Goal: Information Seeking & Learning: Learn about a topic

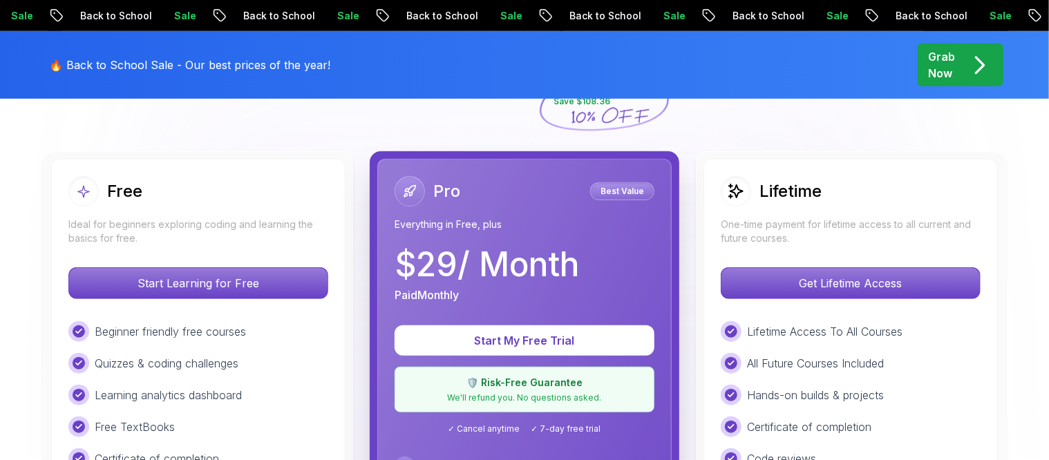
scroll to position [345, 0]
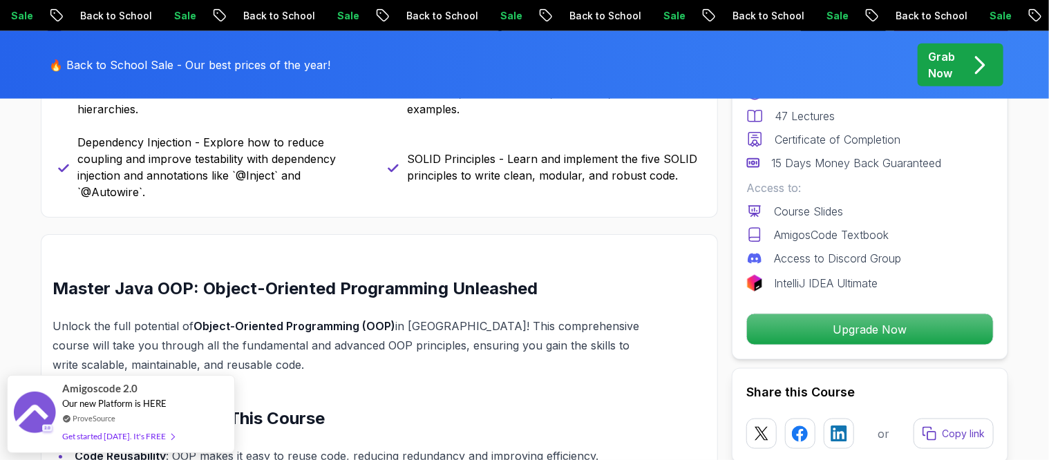
scroll to position [777, 0]
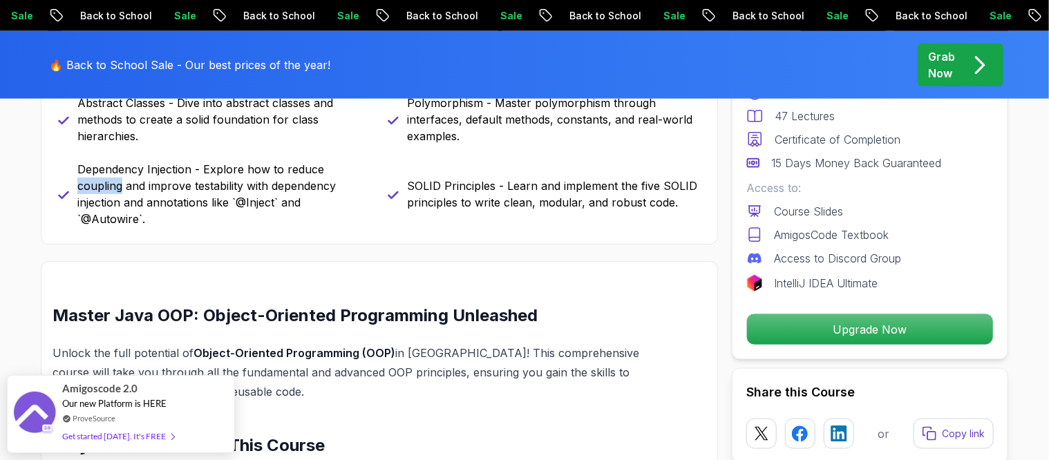
drag, startPoint x: 323, startPoint y: 170, endPoint x: 368, endPoint y: 169, distance: 44.9
click at [368, 169] on p "Dependency Injection - Explore how to reduce coupling and improve testability w…" at bounding box center [224, 194] width 294 height 66
click at [368, 175] on div at bounding box center [368, 175] width 0 height 0
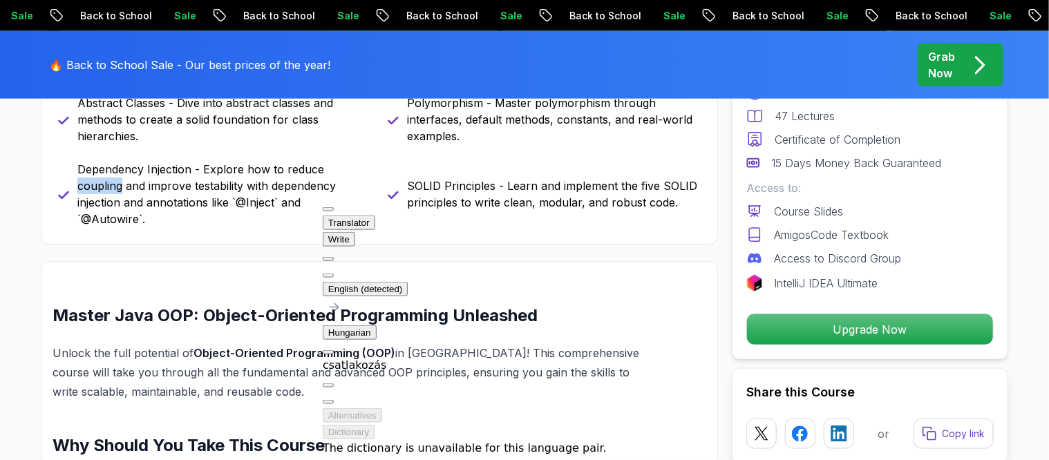
click at [490, 357] on div "csatlakozás" at bounding box center [465, 365] width 284 height 17
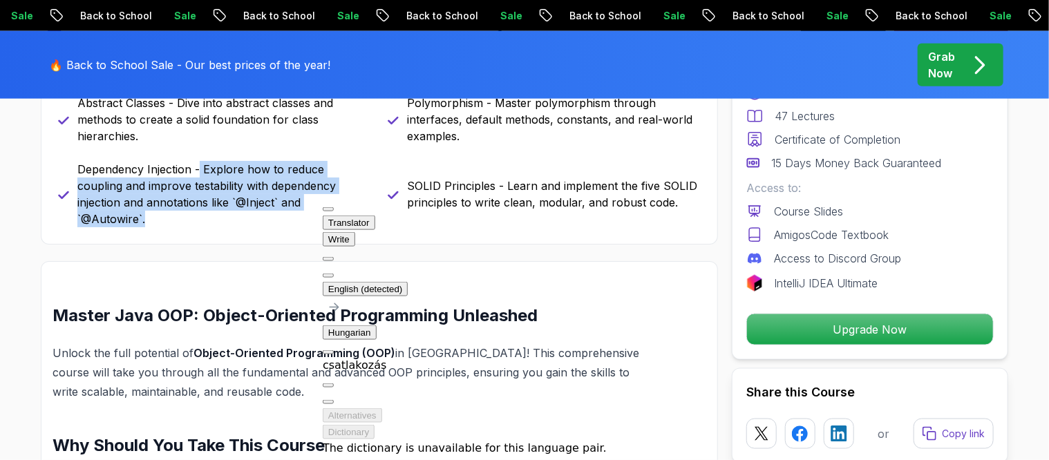
drag, startPoint x: 200, startPoint y: 164, endPoint x: 304, endPoint y: 199, distance: 109.5
click at [304, 199] on p "Dependency Injection - Explore how to reduce coupling and improve testability w…" at bounding box center [224, 194] width 294 height 66
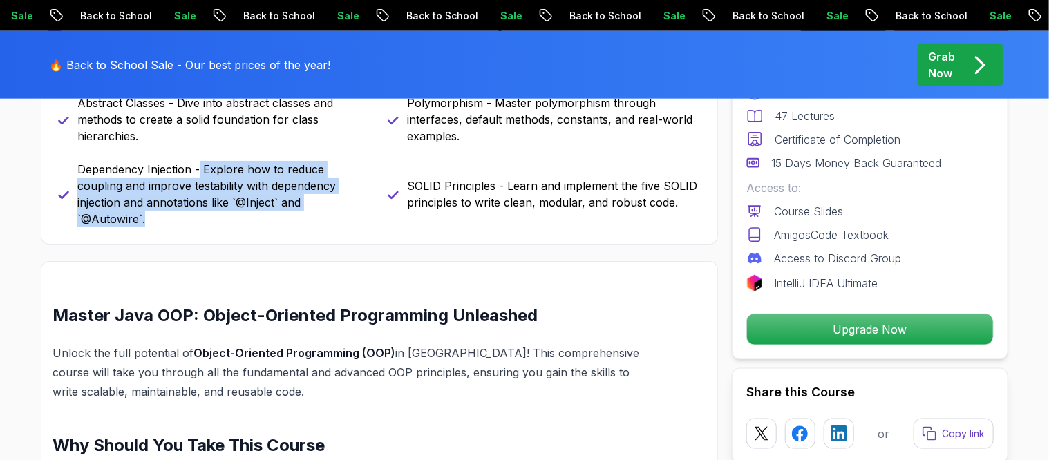
click at [301, 209] on div at bounding box center [301, 209] width 0 height 0
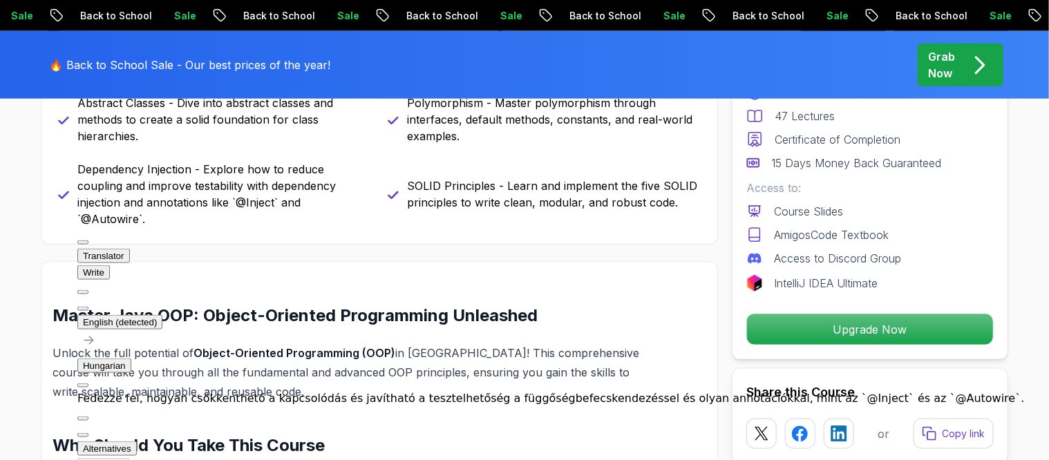
click at [381, 203] on div "Encapsulation - Understand the principles of data hiding, private fields, and g…" at bounding box center [379, 127] width 642 height 199
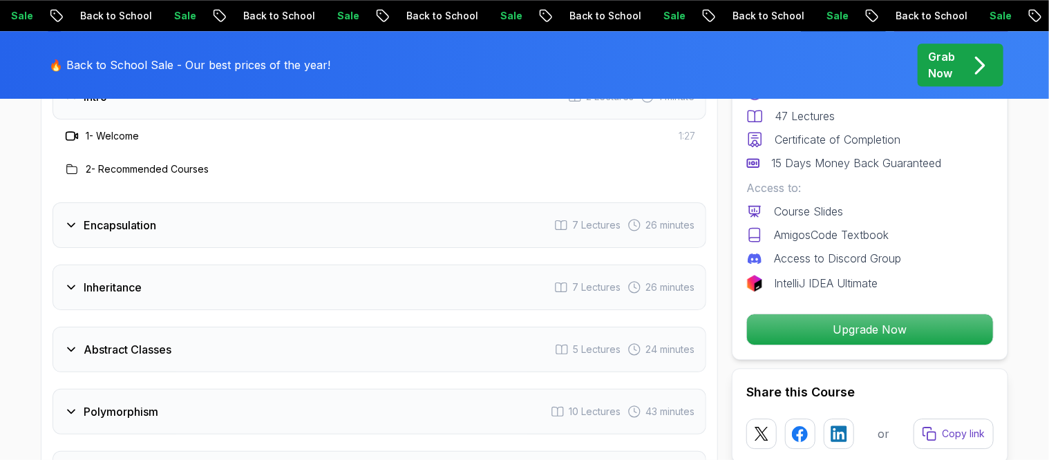
scroll to position [1986, 0]
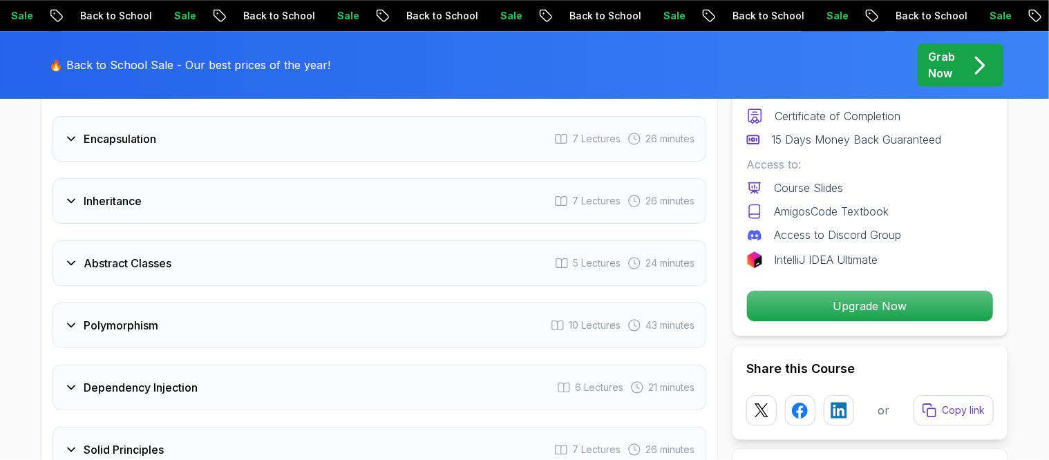
click at [70, 318] on icon at bounding box center [71, 325] width 14 height 14
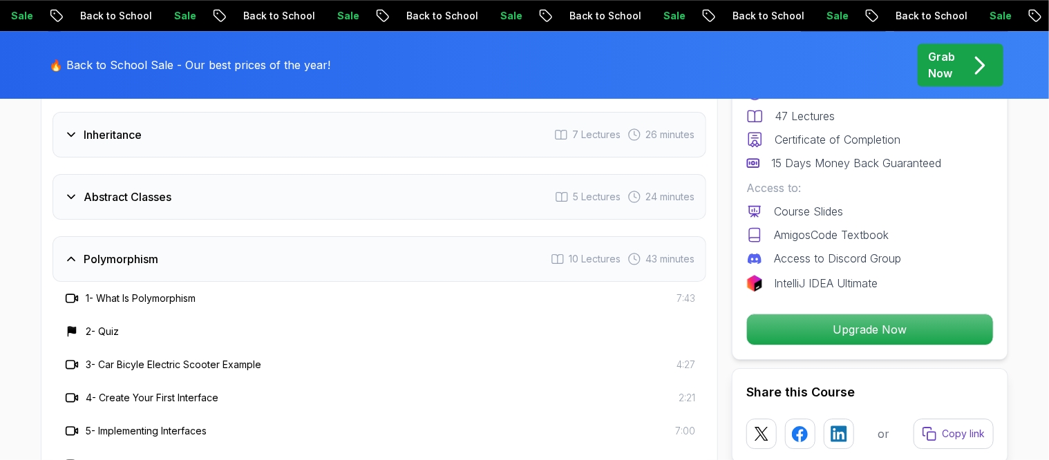
click at [74, 252] on icon at bounding box center [71, 259] width 14 height 14
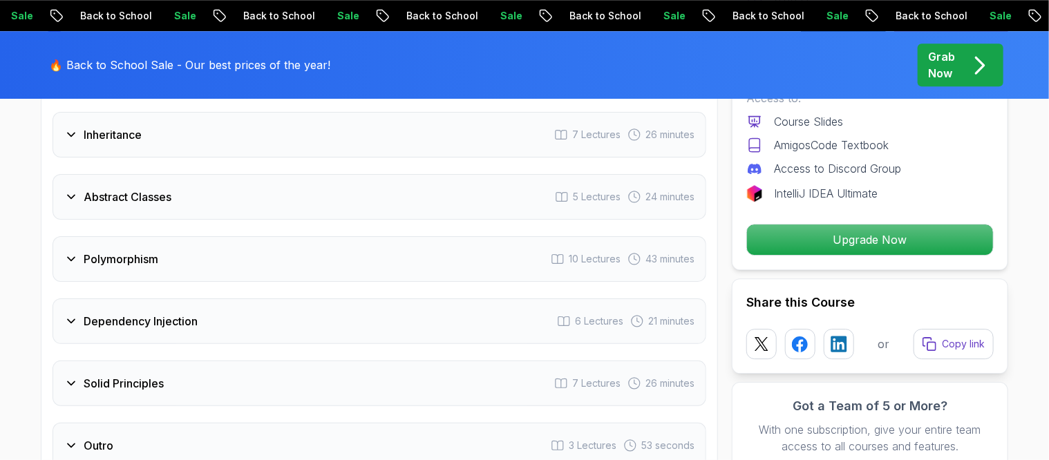
scroll to position [2073, 0]
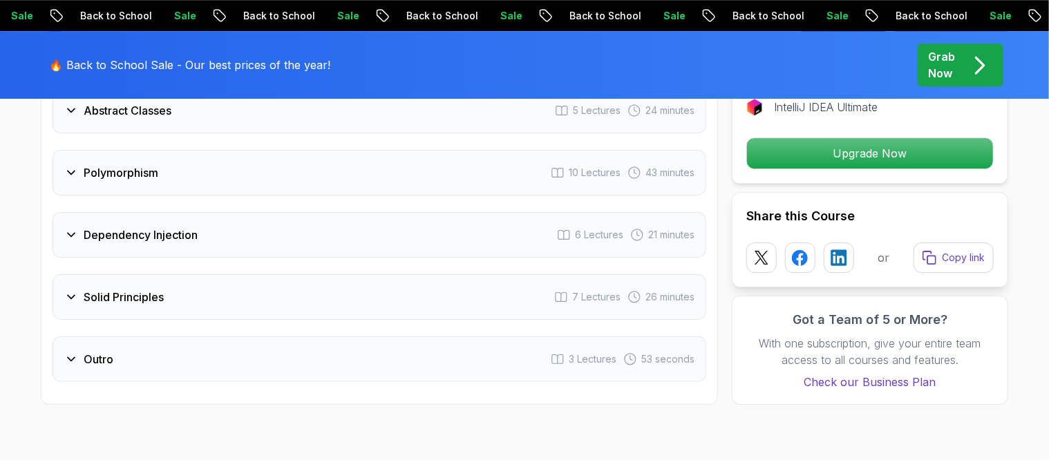
click at [74, 228] on icon at bounding box center [71, 235] width 14 height 14
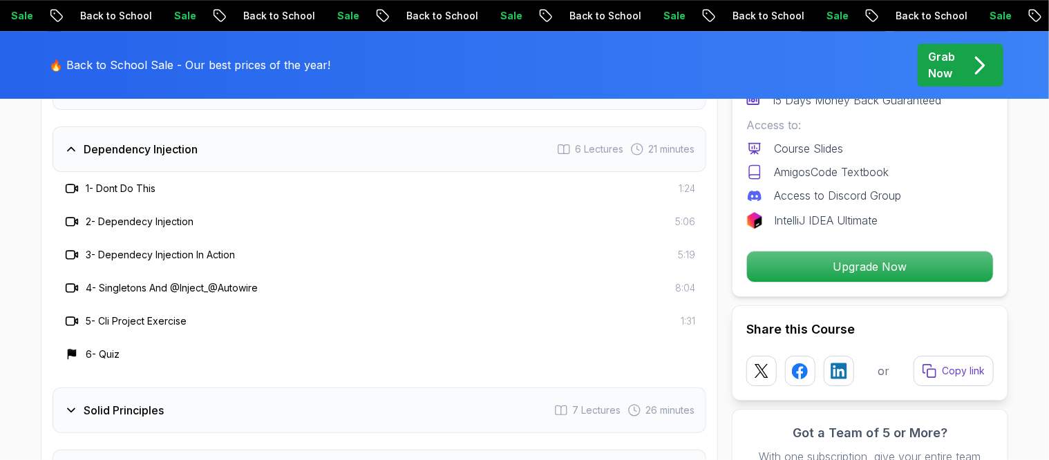
scroll to position [2245, 0]
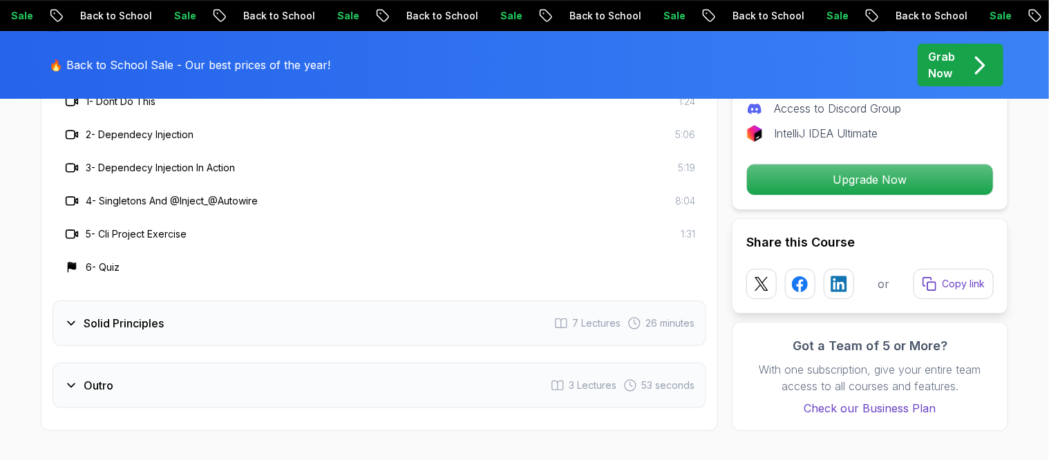
click at [76, 379] on icon at bounding box center [71, 386] width 14 height 14
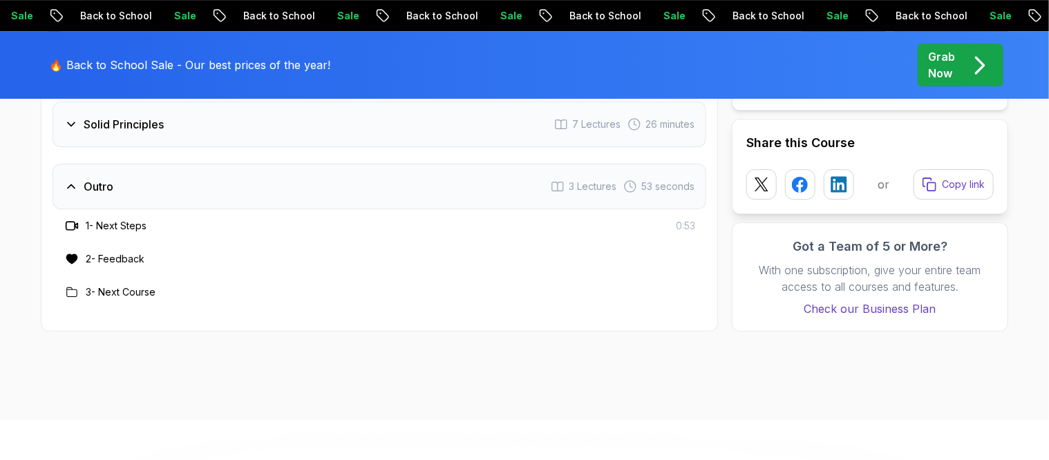
click at [69, 180] on icon at bounding box center [71, 187] width 14 height 14
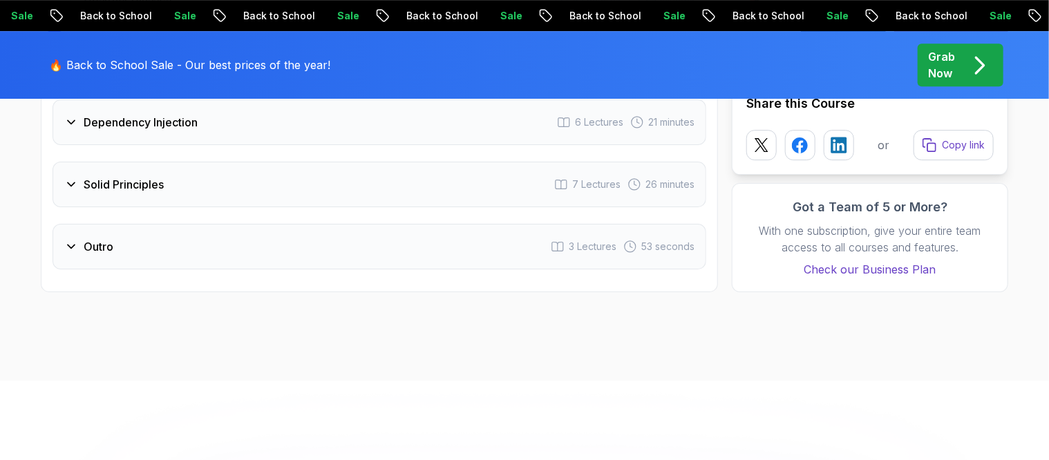
scroll to position [2158, 0]
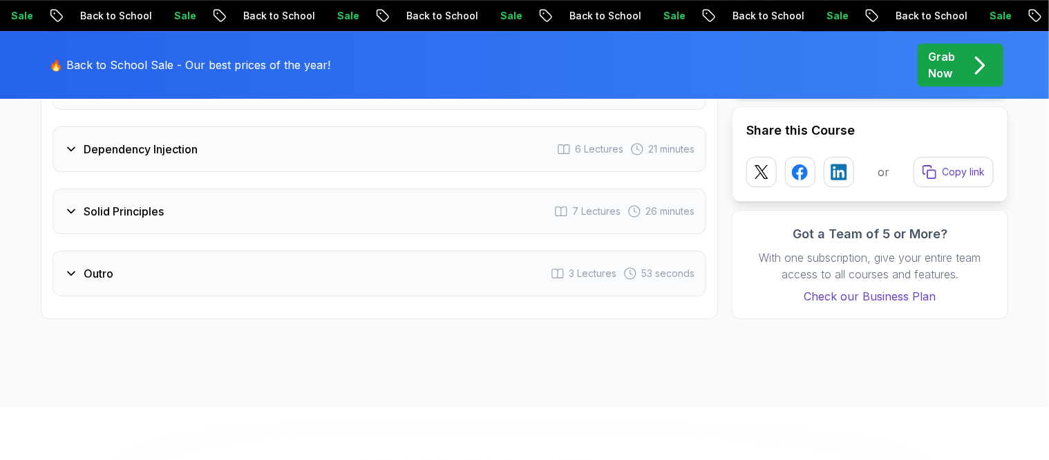
click at [79, 203] on div "Solid Principles" at bounding box center [113, 211] width 99 height 17
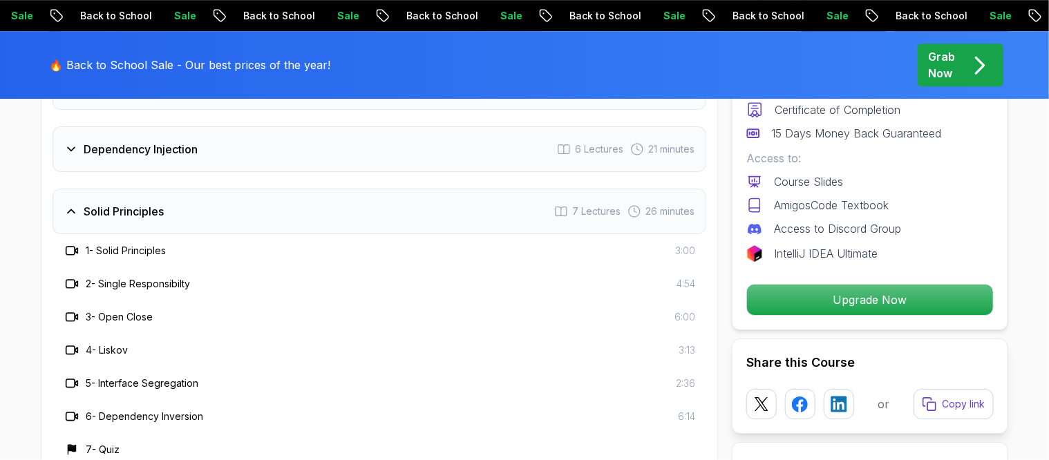
click at [77, 203] on div "Solid Principles" at bounding box center [113, 211] width 99 height 17
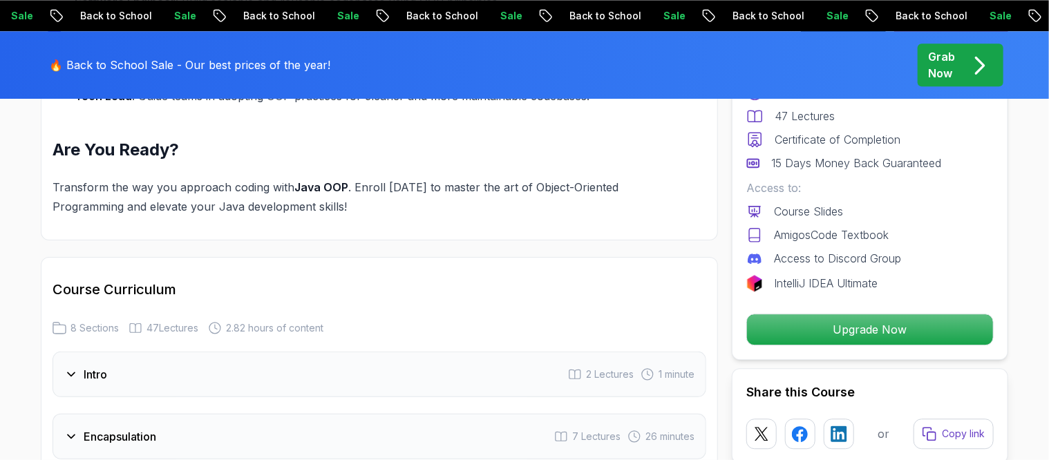
scroll to position [1382, 0]
